Goal: Book appointment/travel/reservation

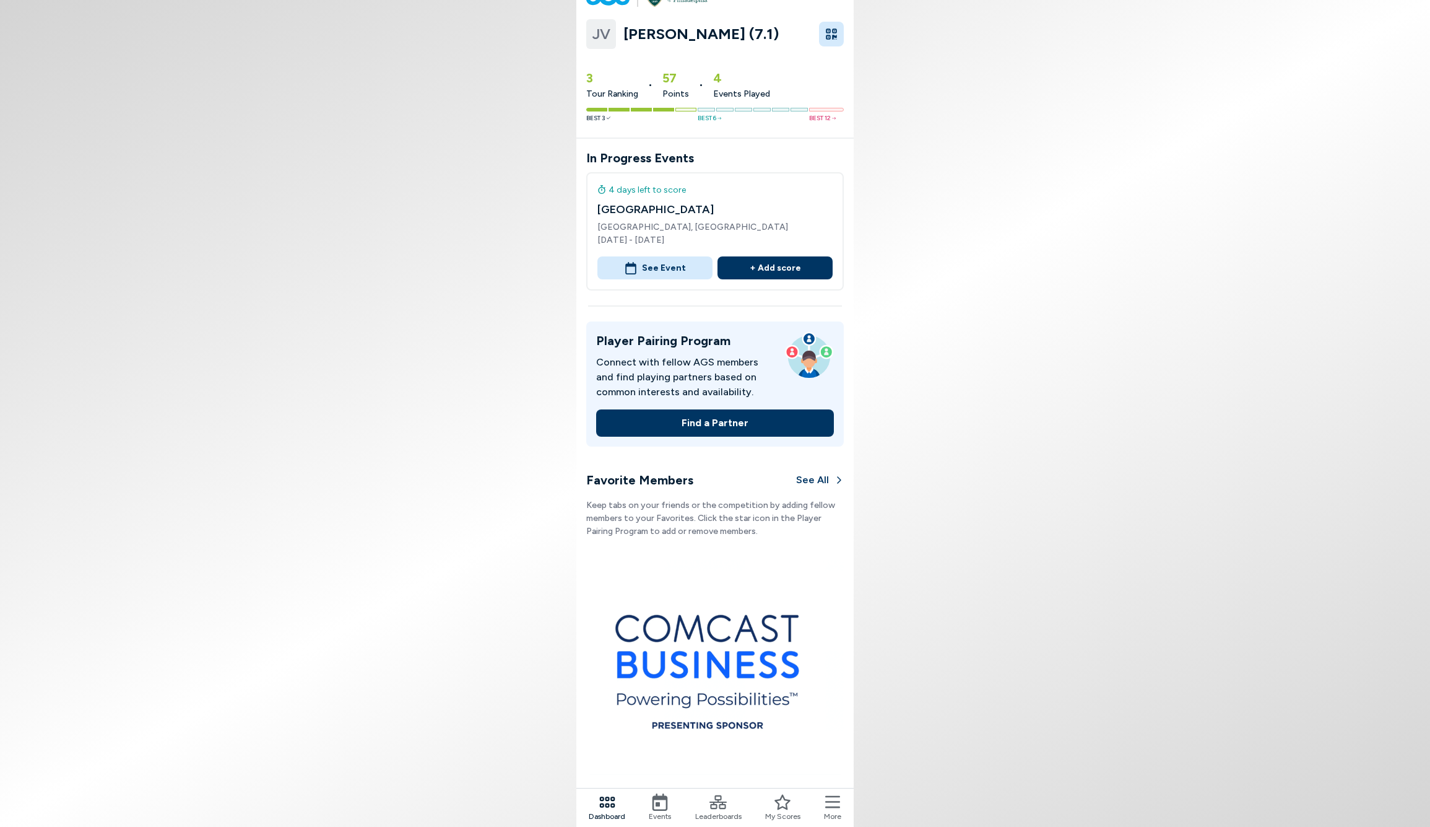
scroll to position [67, 0]
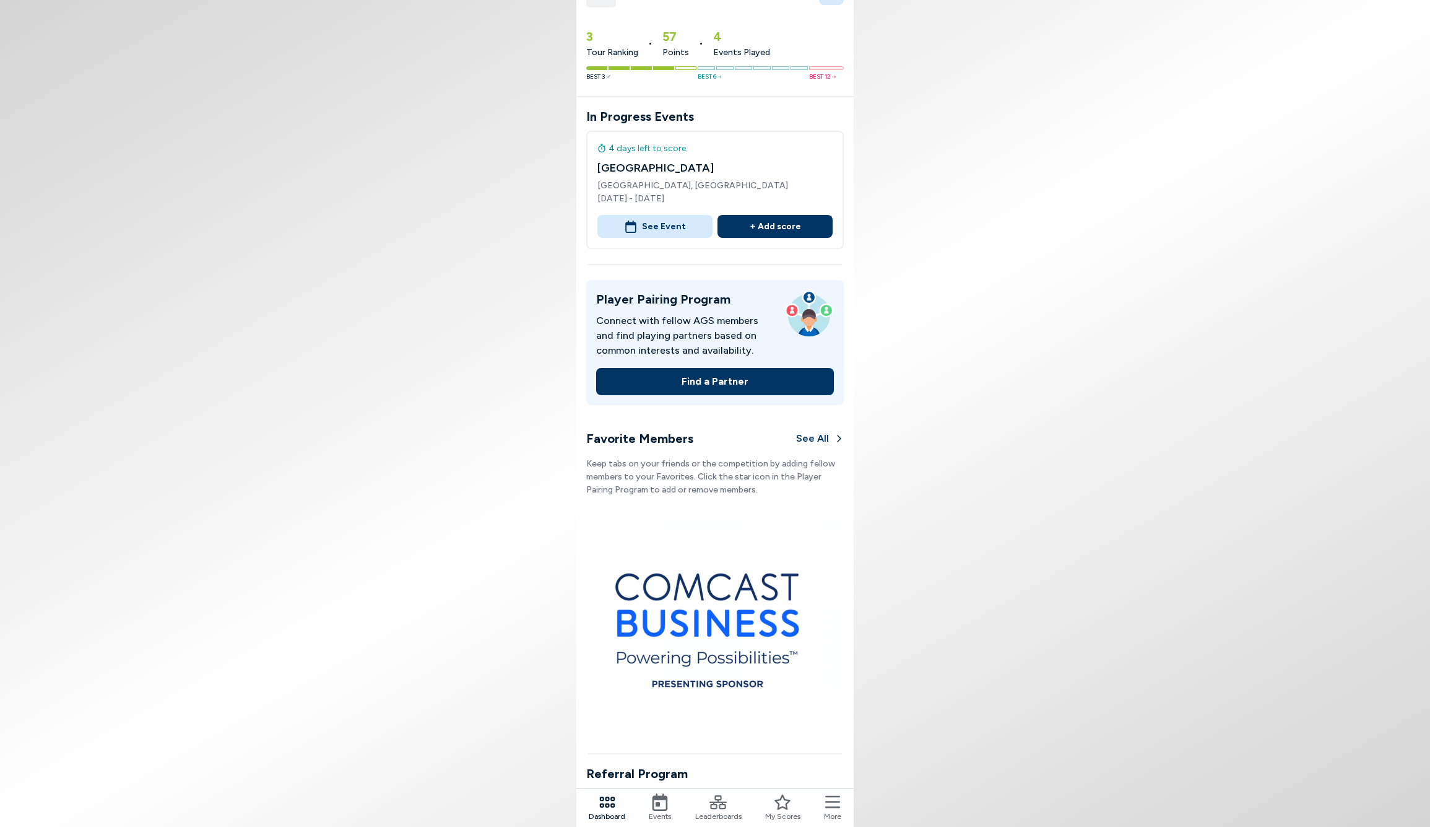
click at [718, 804] on icon at bounding box center [718, 801] width 17 height 17
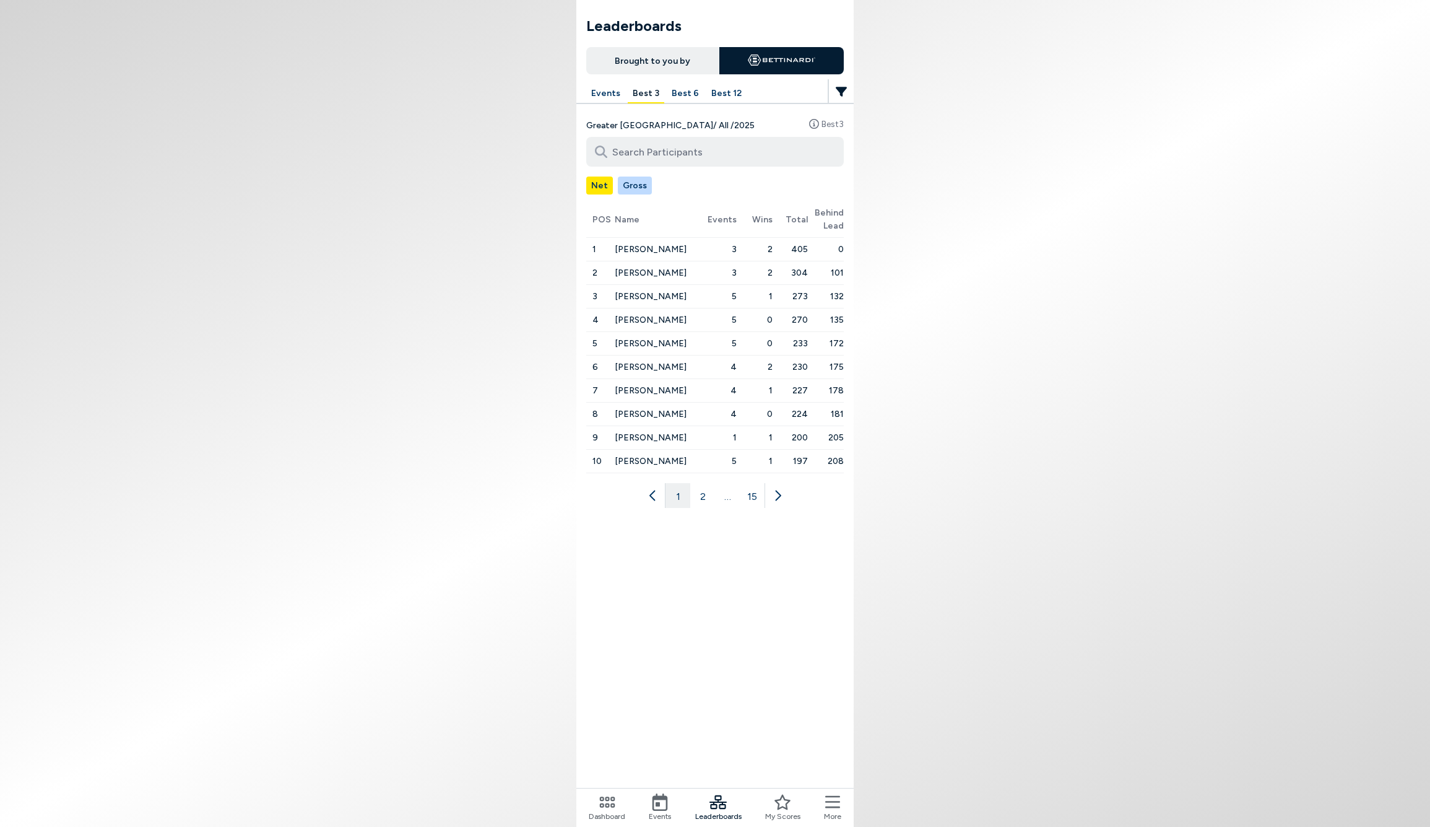
click at [636, 181] on button "Gross" at bounding box center [635, 185] width 34 height 18
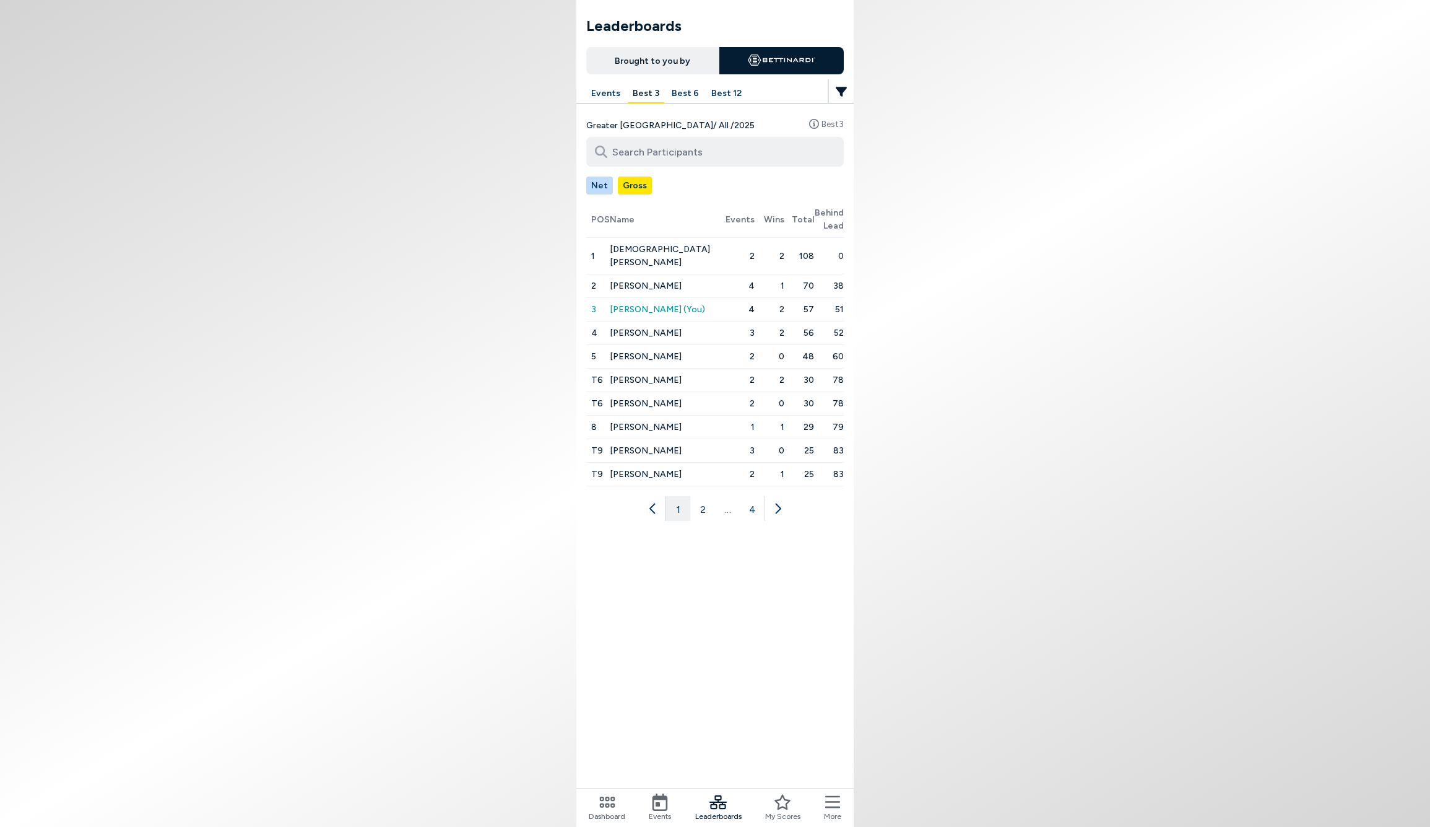
click at [702, 497] on button "2" at bounding box center [702, 508] width 25 height 25
click at [726, 497] on button "3" at bounding box center [727, 495] width 25 height 25
click at [751, 496] on button "4" at bounding box center [752, 495] width 25 height 25
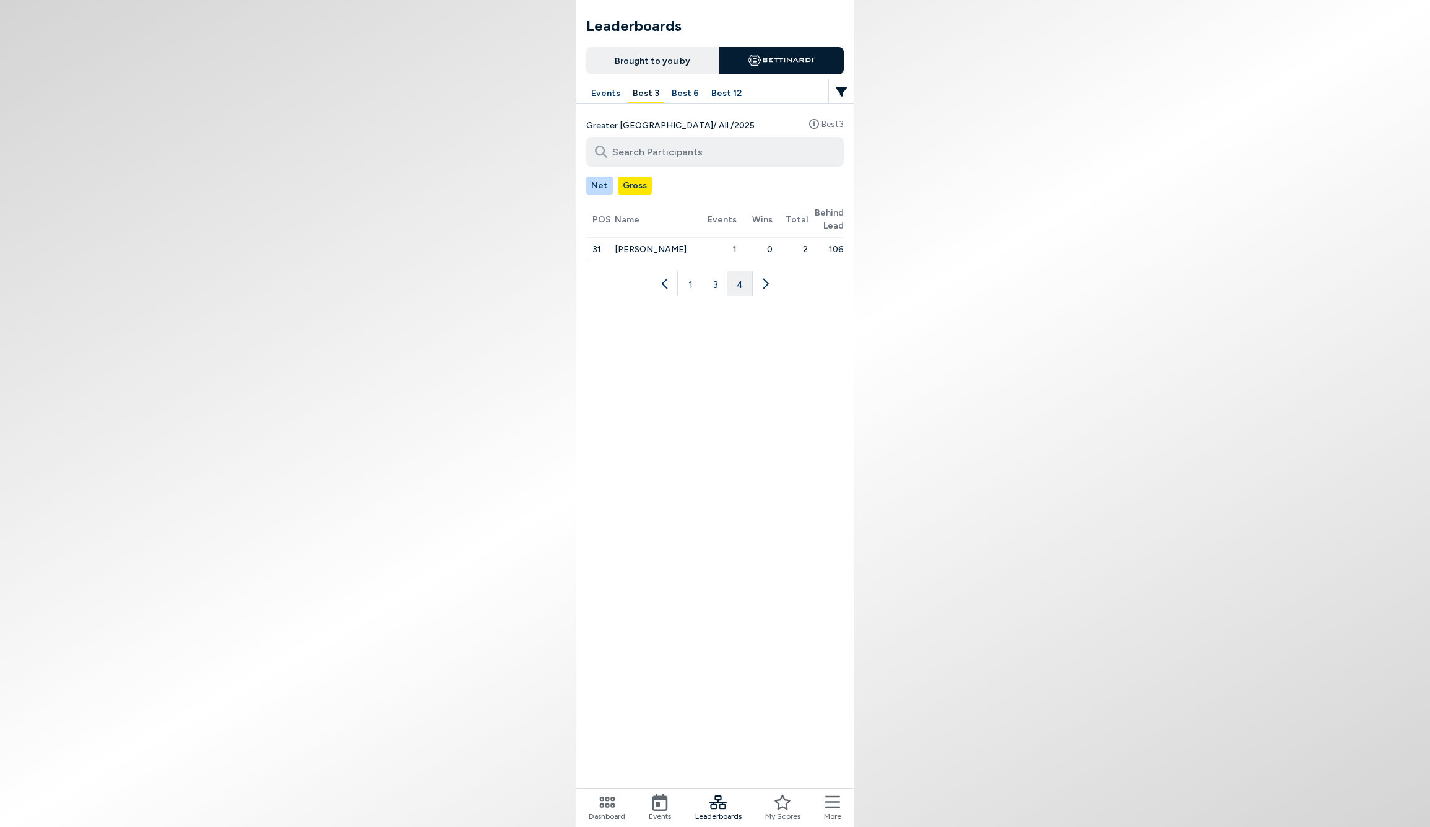
click at [597, 183] on button "Net" at bounding box center [599, 185] width 27 height 18
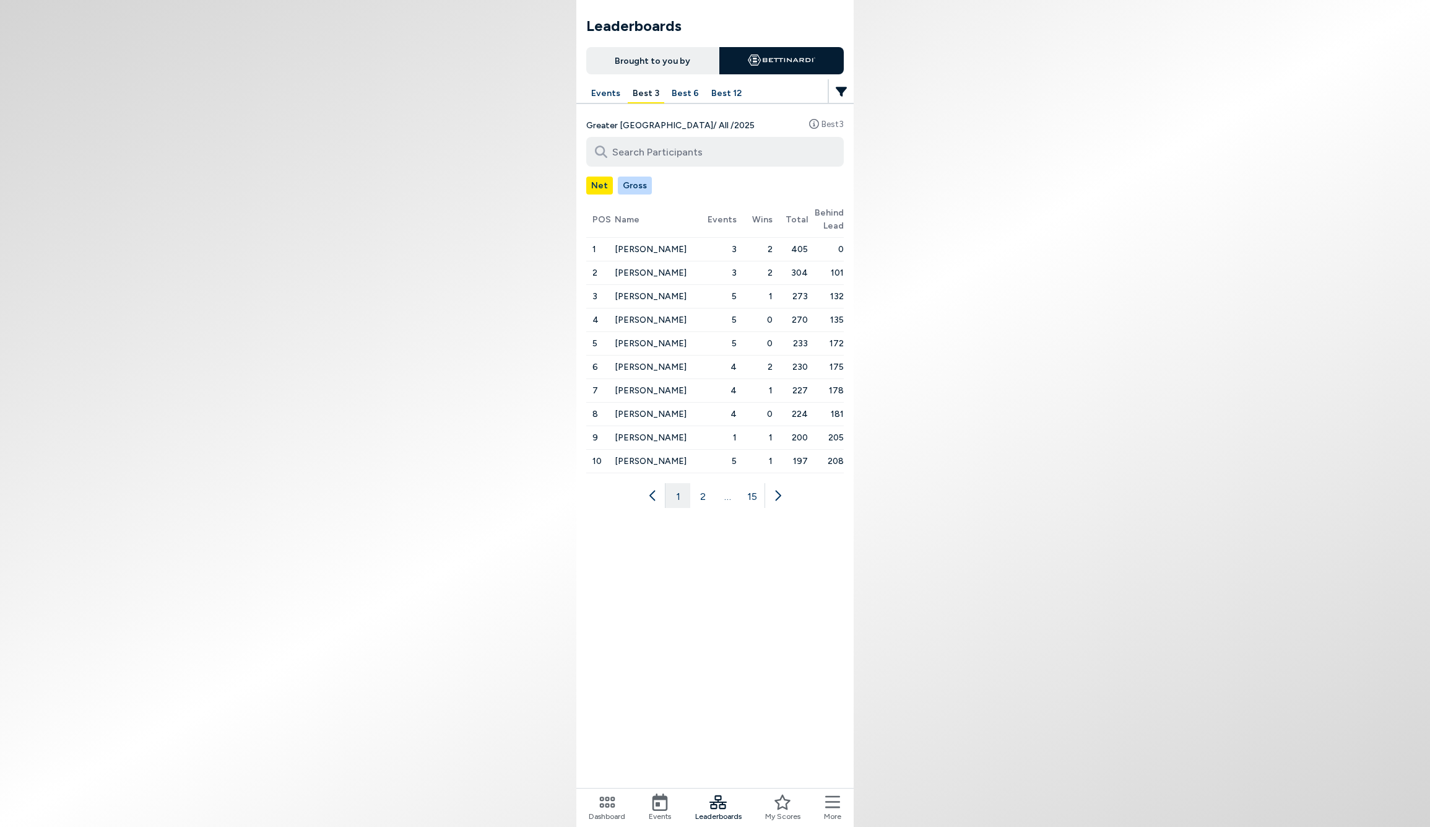
click at [703, 493] on button "2" at bounding box center [702, 495] width 25 height 25
click at [713, 494] on button "3" at bounding box center [715, 495] width 25 height 25
click at [729, 495] on button "4" at bounding box center [727, 495] width 25 height 25
click at [723, 494] on button "5" at bounding box center [727, 495] width 25 height 25
click at [740, 496] on button "6" at bounding box center [739, 508] width 25 height 25
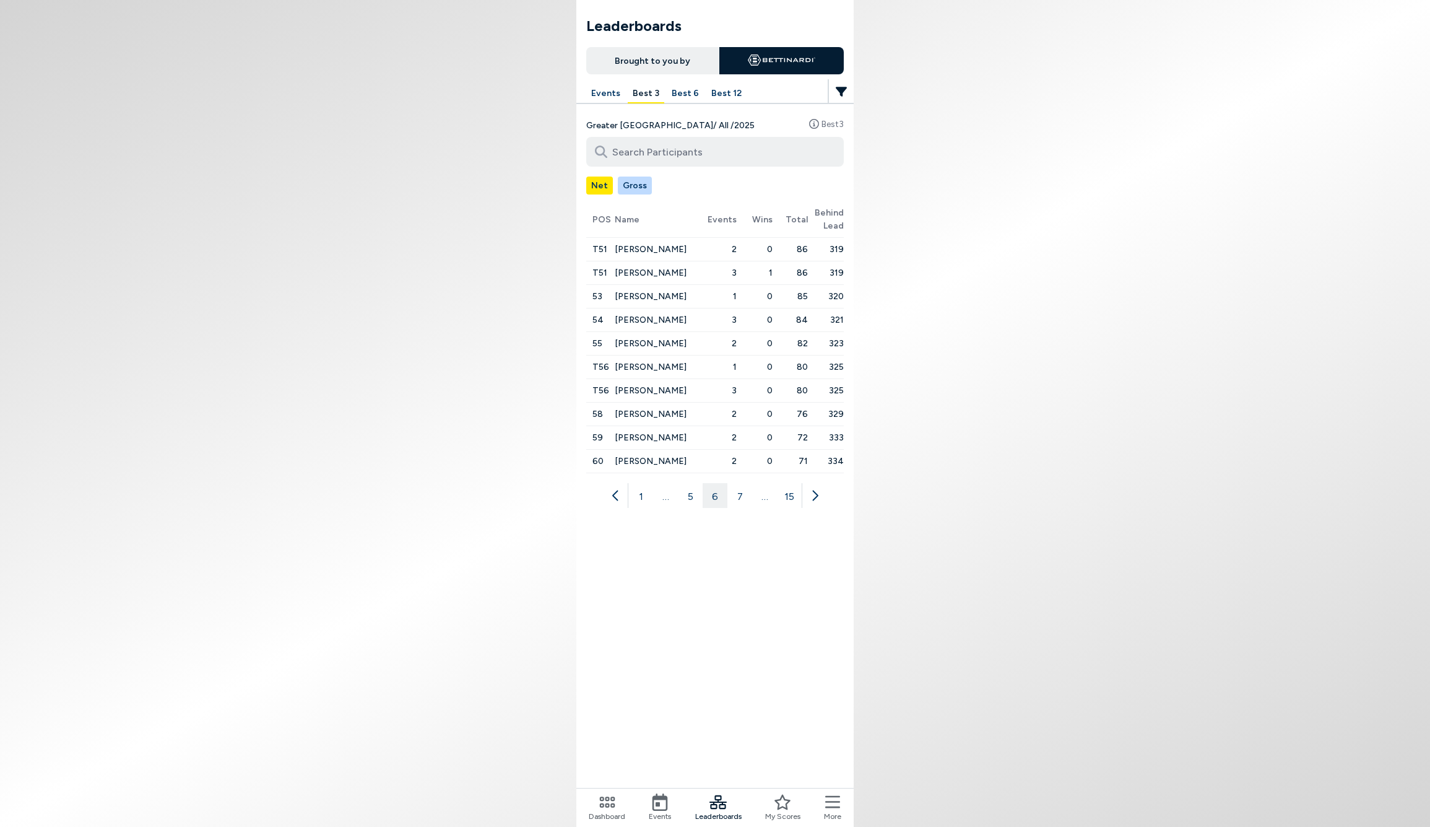
click at [740, 494] on button "7" at bounding box center [739, 495] width 25 height 25
click at [740, 494] on button "8" at bounding box center [739, 495] width 25 height 25
click at [740, 494] on button "9" at bounding box center [739, 495] width 25 height 25
click at [740, 494] on button "10" at bounding box center [739, 495] width 25 height 25
click at [740, 494] on button "11" at bounding box center [739, 495] width 25 height 25
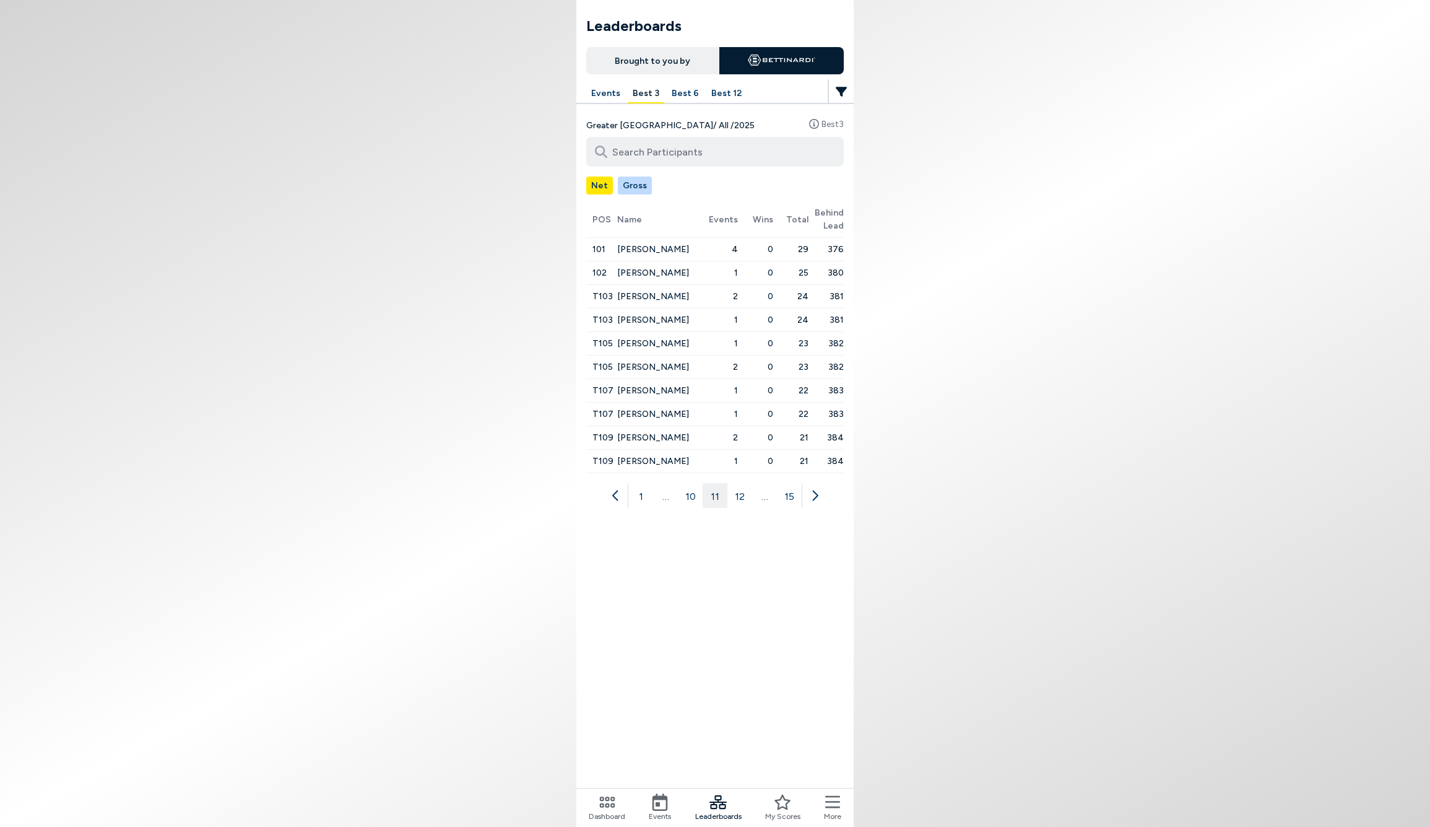
click at [740, 494] on button "12" at bounding box center [739, 495] width 25 height 25
click at [740, 494] on button "13" at bounding box center [739, 495] width 25 height 25
click at [756, 494] on button "14" at bounding box center [752, 495] width 25 height 25
click at [765, 495] on button "15" at bounding box center [764, 495] width 25 height 25
click at [632, 271] on span "[PERSON_NAME] (You)" at bounding box center [662, 273] width 95 height 20
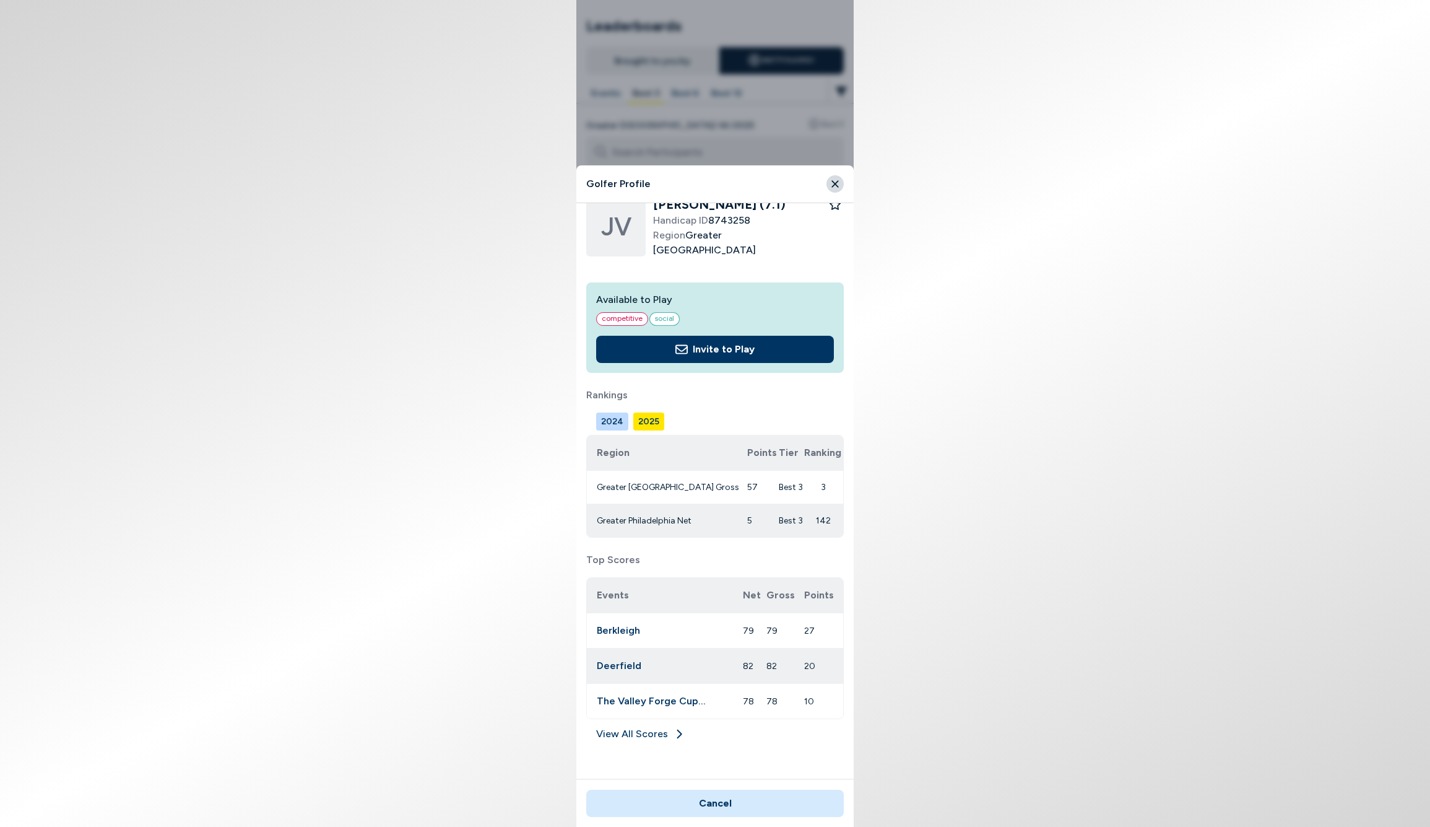
scroll to position [24, 0]
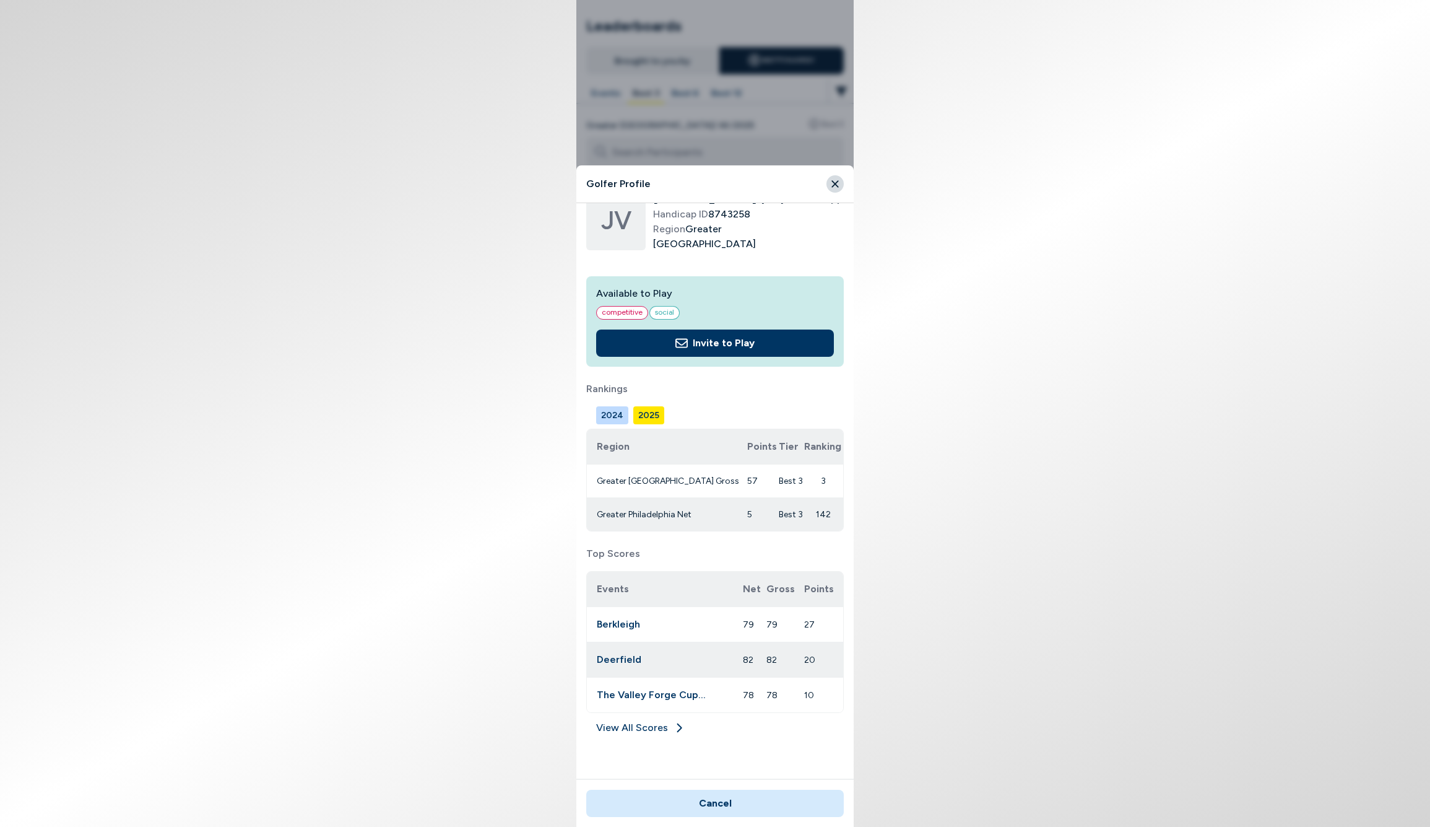
click at [635, 726] on link "View All Scores" at bounding box center [715, 730] width 258 height 20
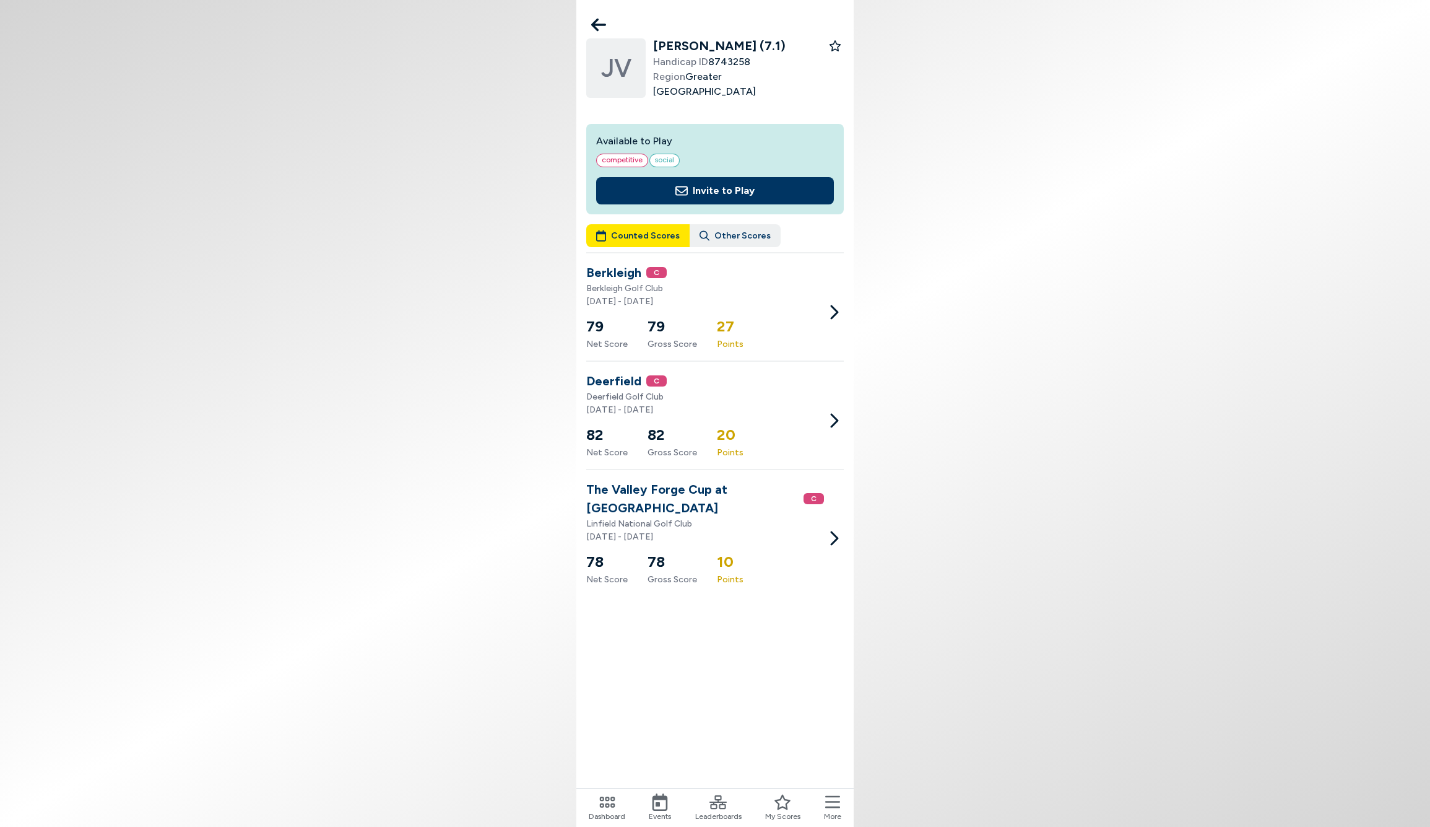
click at [734, 228] on button "Other Scores" at bounding box center [735, 235] width 91 height 23
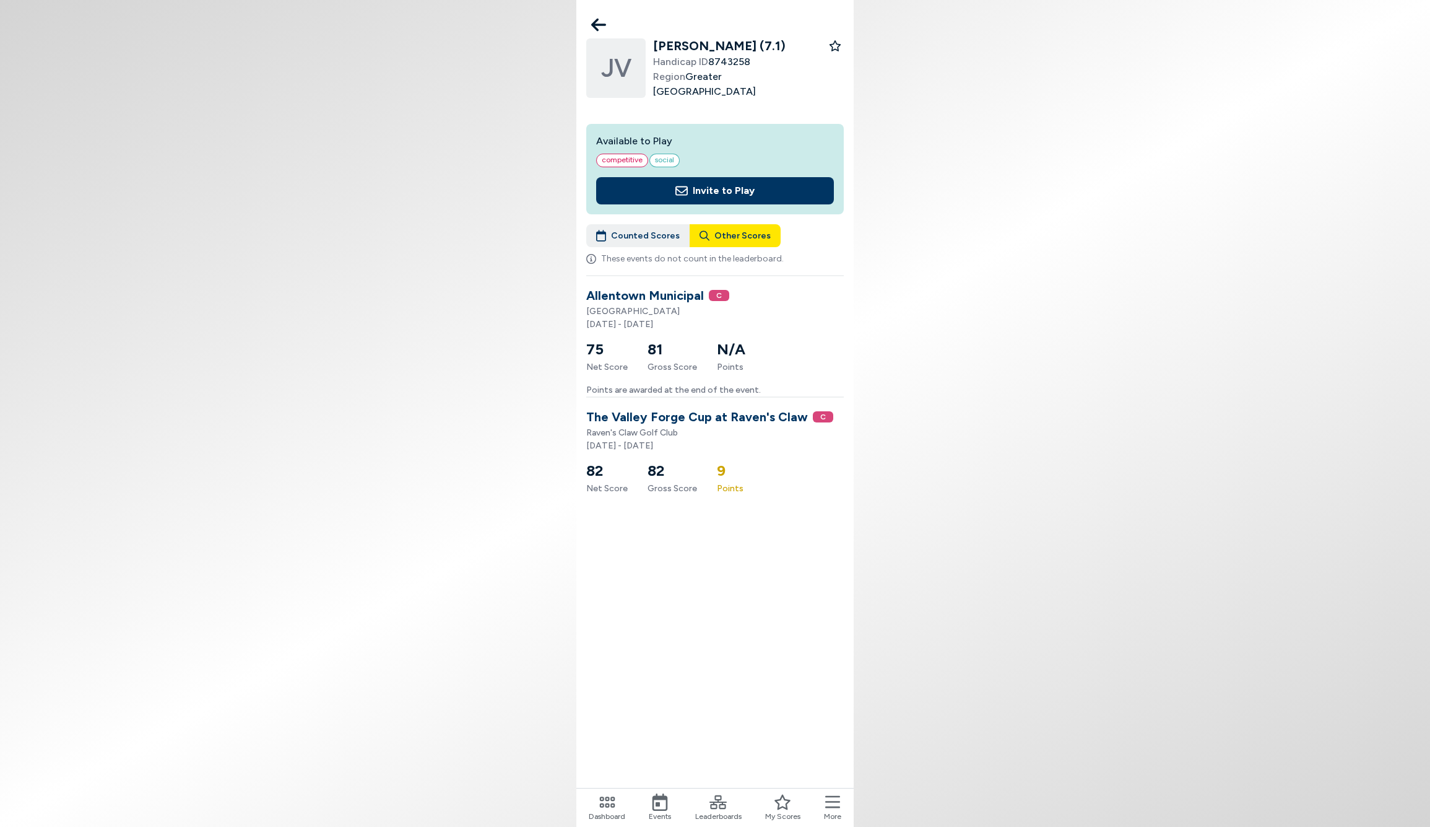
click at [637, 228] on button "Counted Scores" at bounding box center [637, 235] width 103 height 23
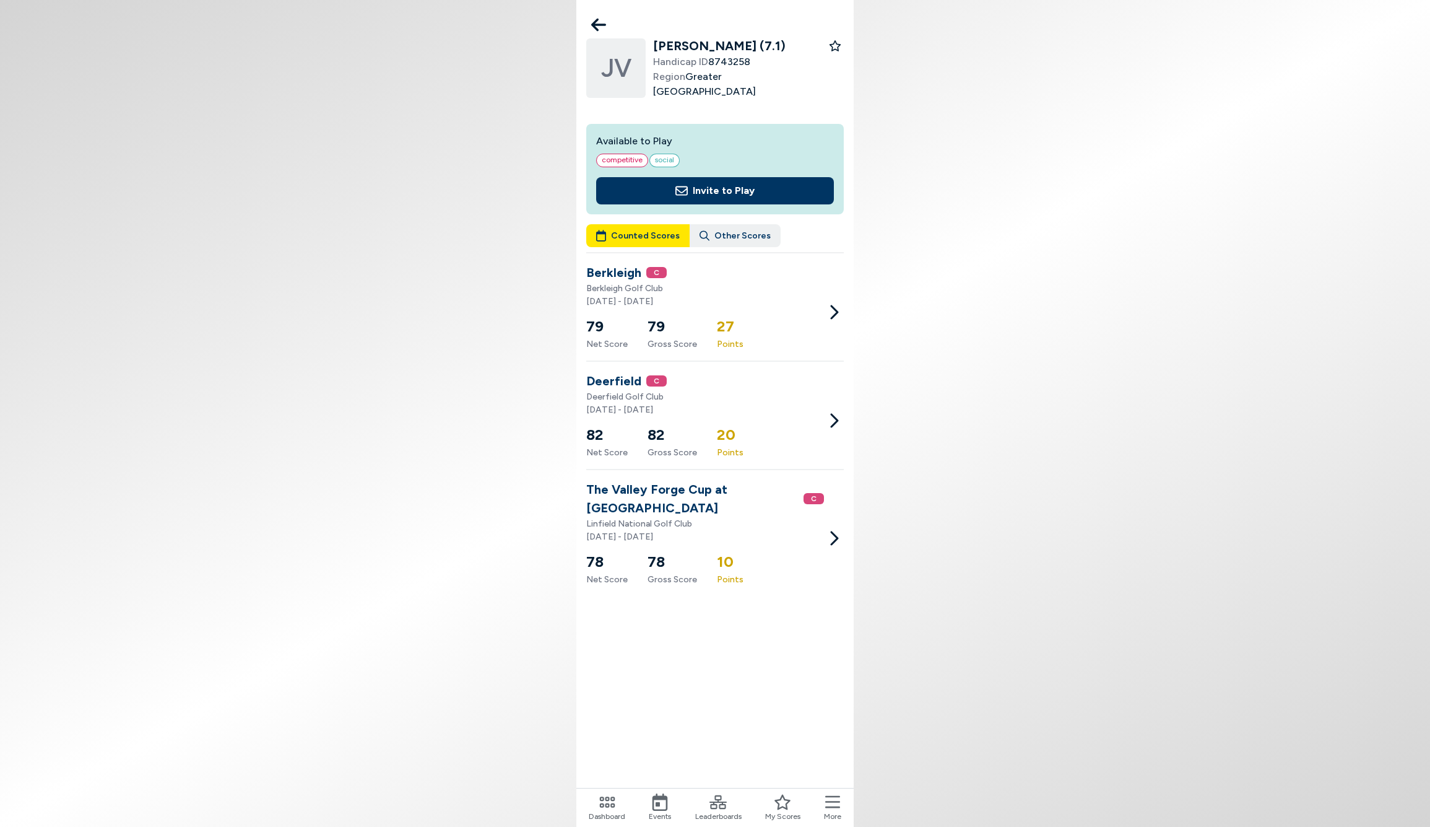
click at [595, 21] on icon at bounding box center [598, 25] width 15 height 13
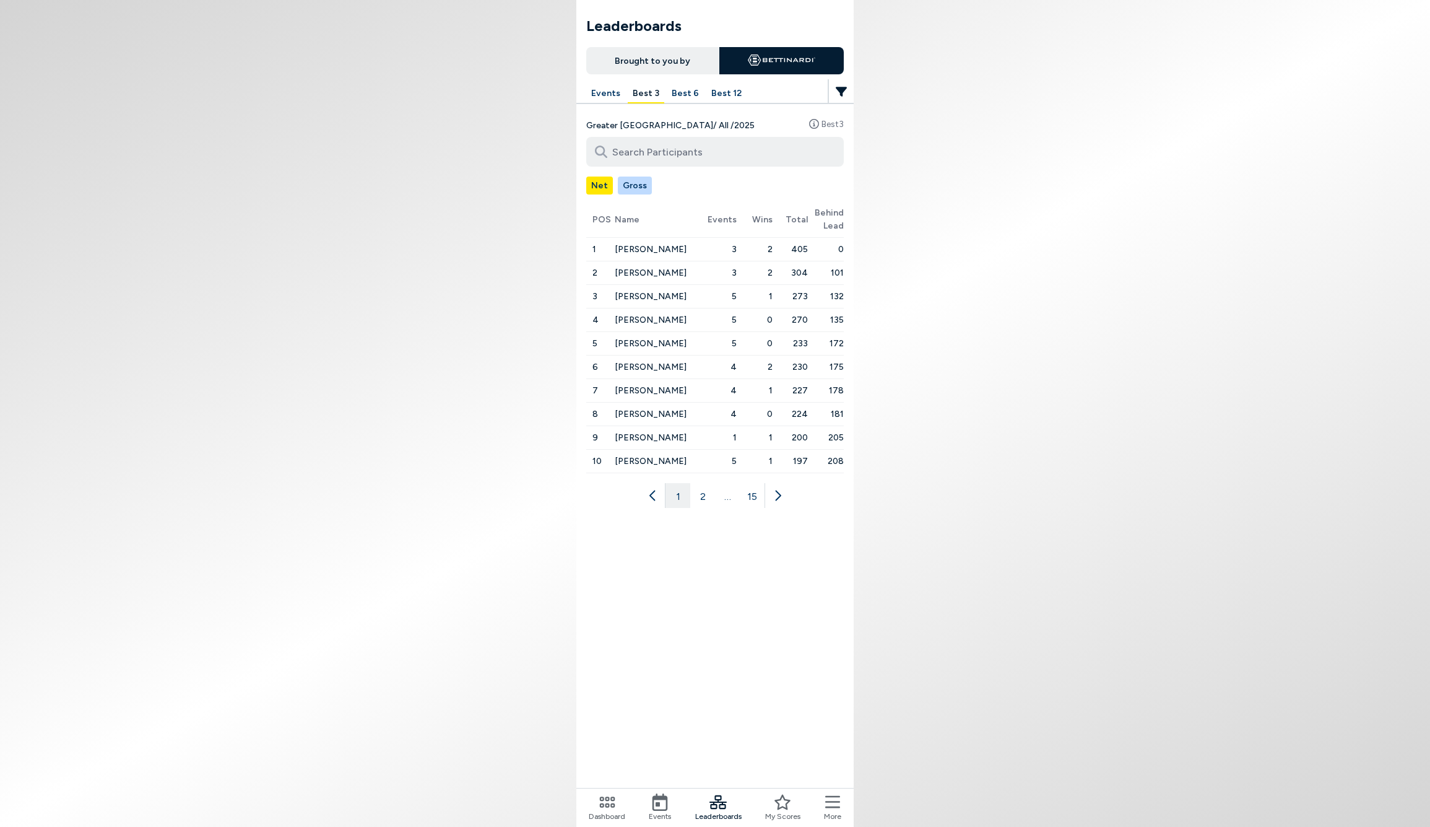
click at [635, 183] on button "Gross" at bounding box center [635, 185] width 34 height 18
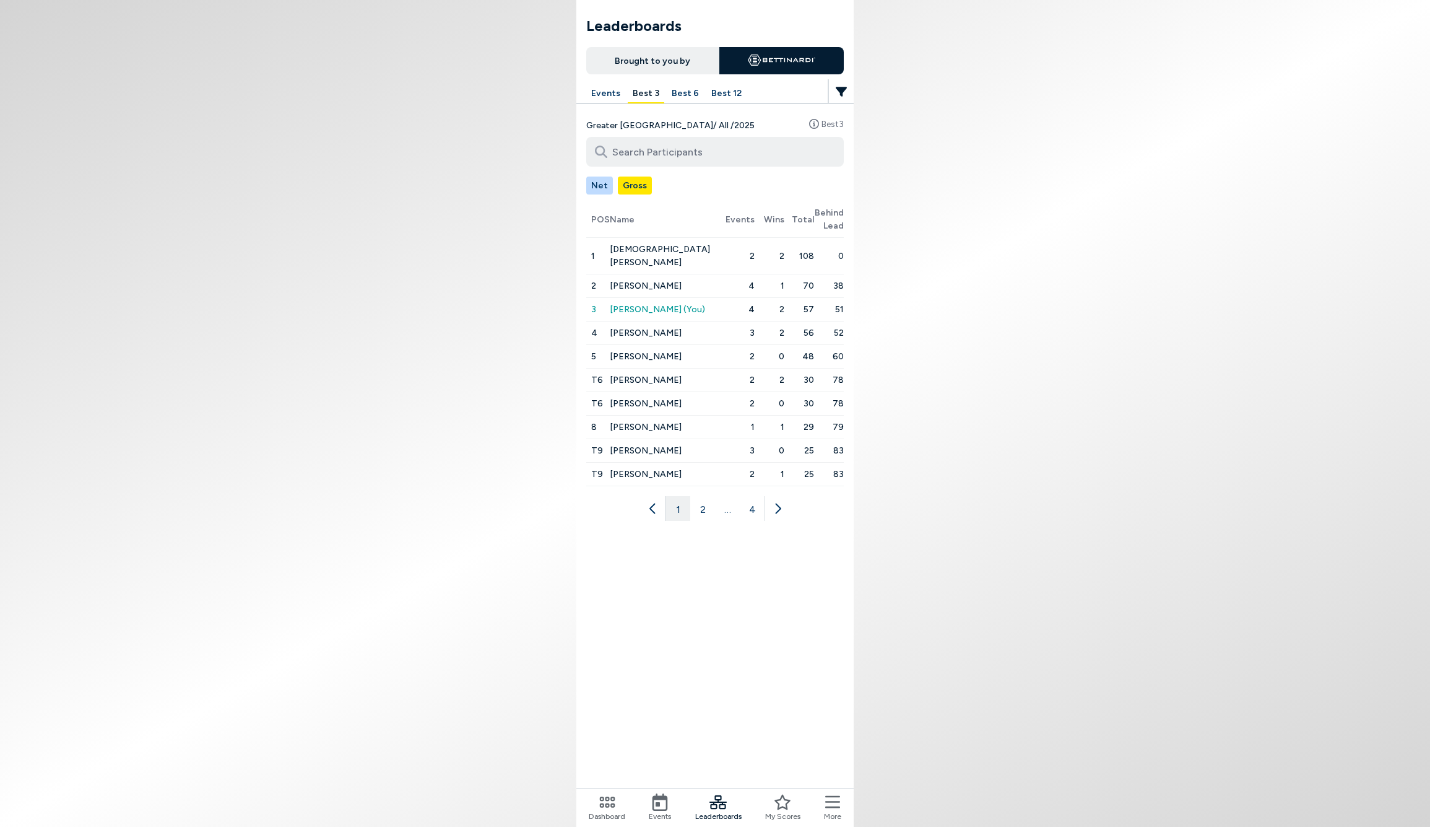
click at [609, 802] on icon at bounding box center [607, 801] width 17 height 17
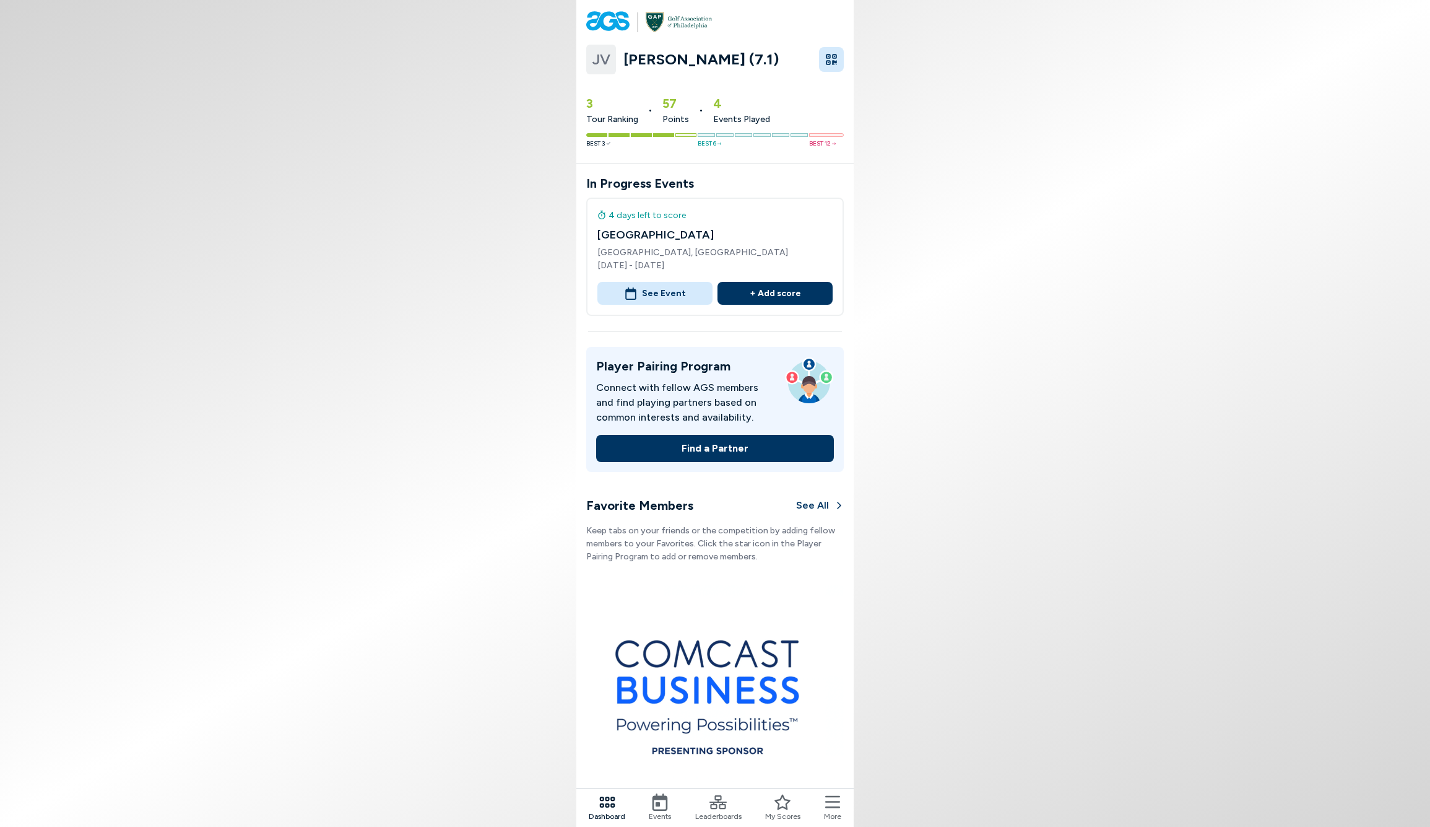
click at [654, 294] on button "See Event" at bounding box center [654, 293] width 115 height 23
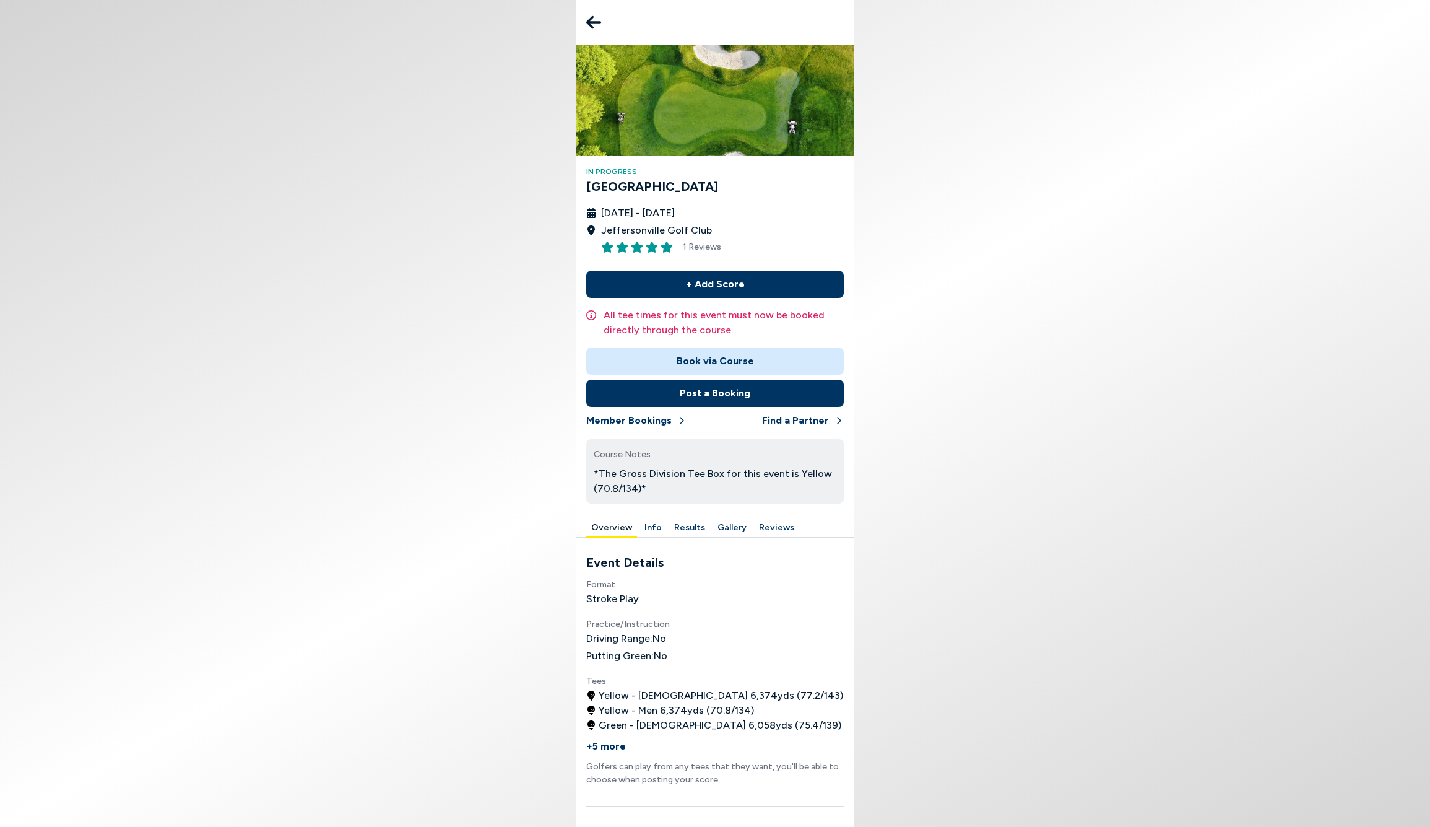
click at [714, 359] on button "Book via Course" at bounding box center [715, 360] width 258 height 27
